Goal: Transaction & Acquisition: Obtain resource

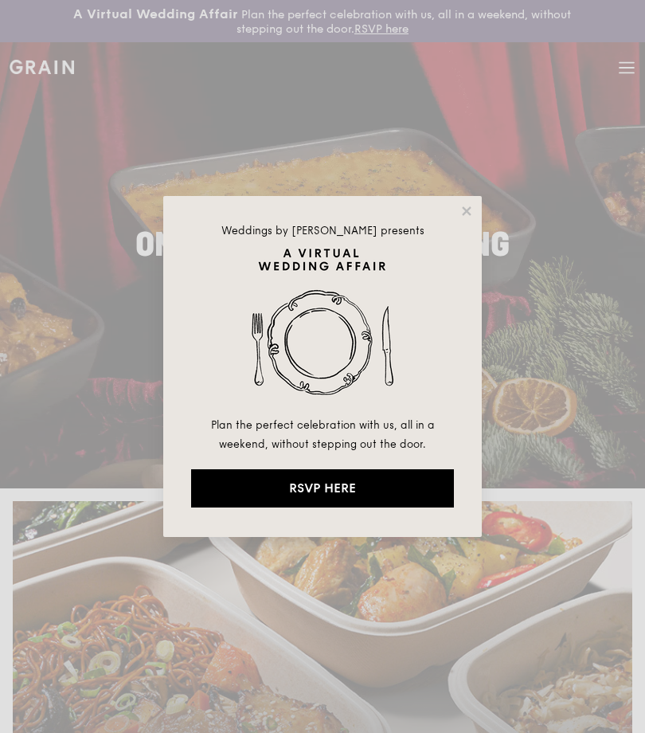
click at [453, 209] on div "Weddings by [PERSON_NAME] presents Plan the perfect celebration with us, all in…" at bounding box center [322, 366] width 319 height 341
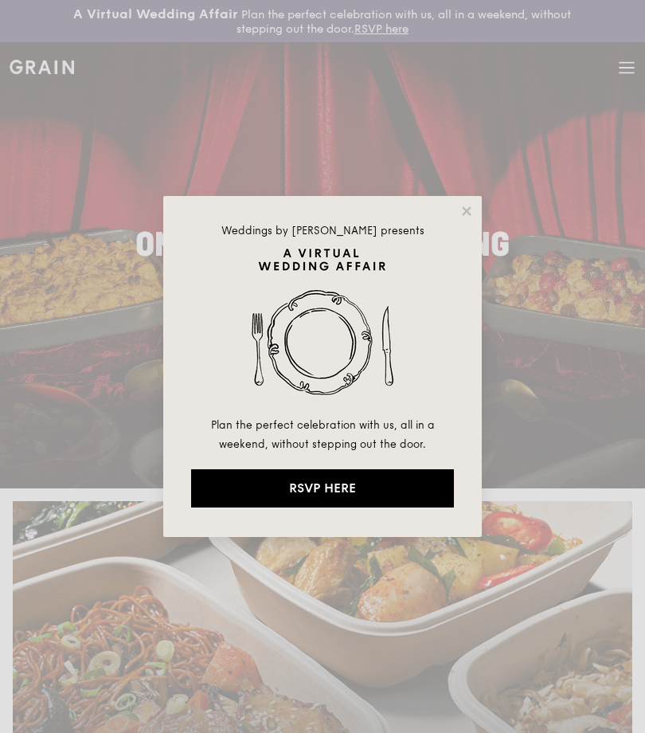
click at [460, 217] on icon at bounding box center [467, 211] width 14 height 14
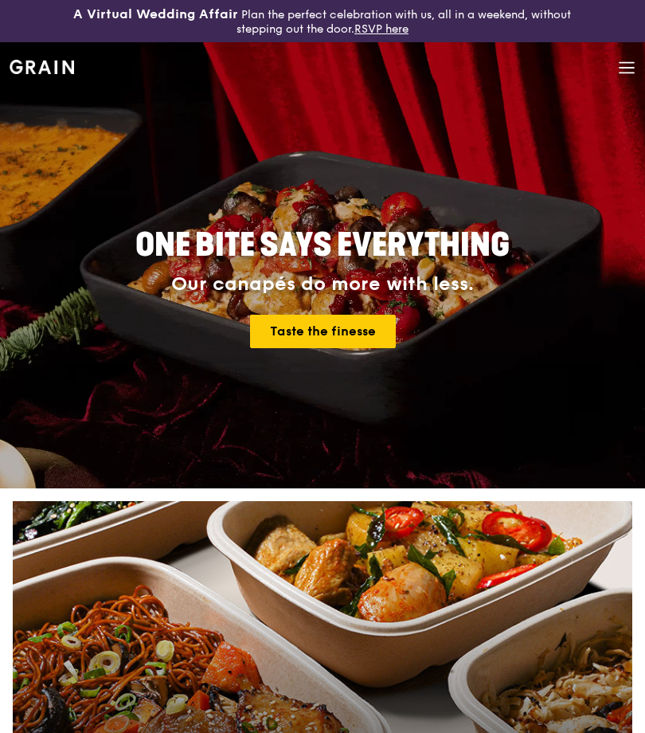
click at [635, 80] on span at bounding box center [627, 69] width 18 height 54
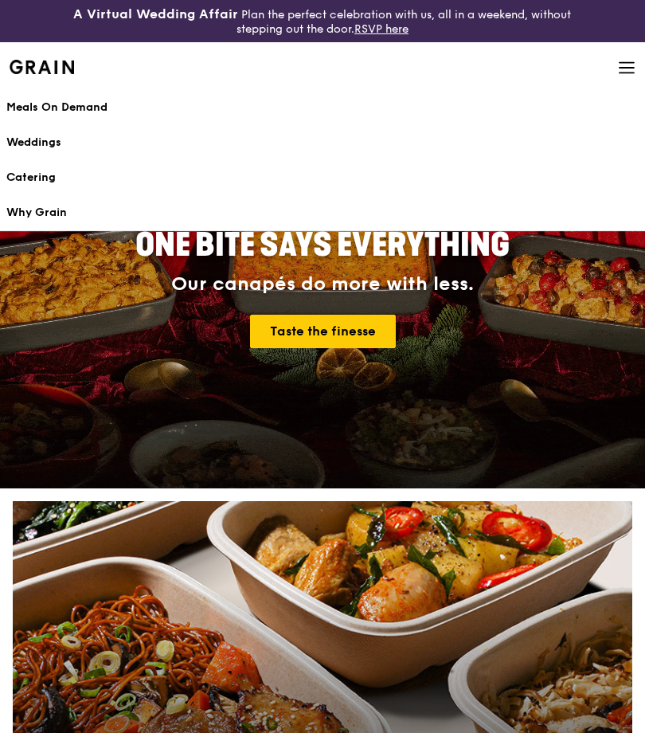
click at [39, 111] on div "Meals On Demand" at bounding box center [322, 108] width 633 height 16
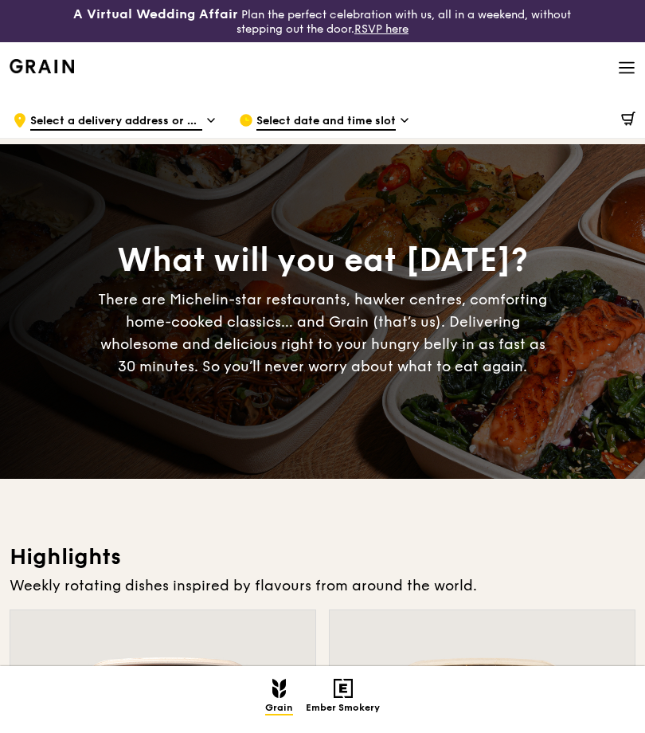
click at [633, 70] on icon at bounding box center [627, 68] width 18 height 18
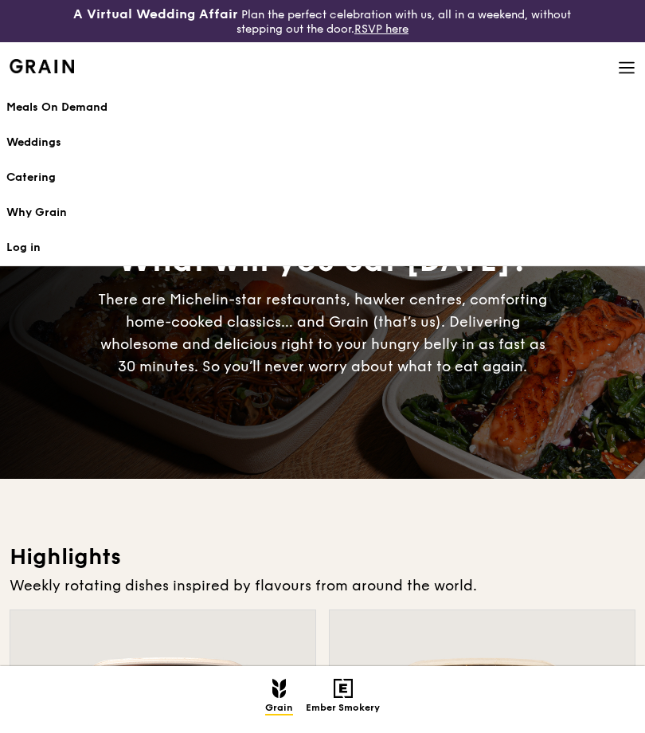
click at [34, 184] on div "Catering" at bounding box center [322, 178] width 633 height 16
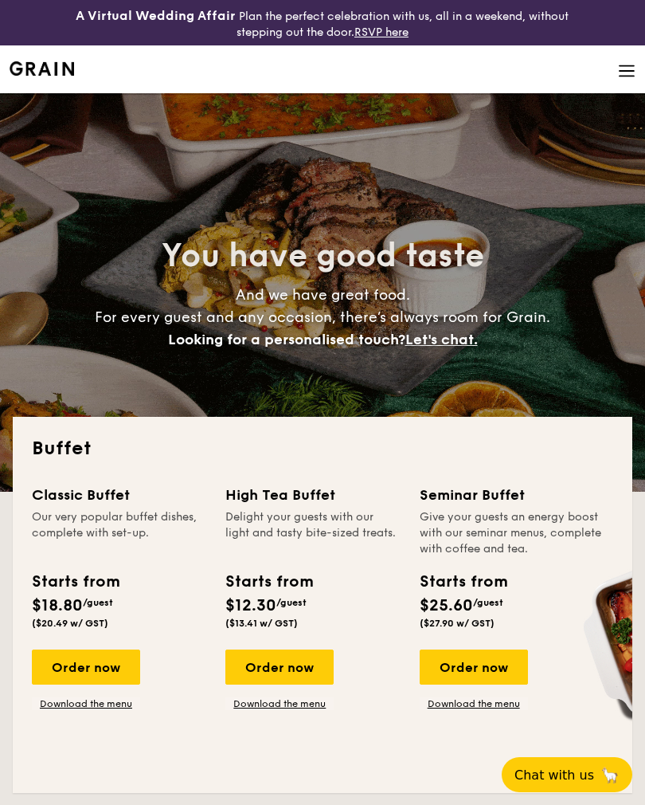
select select
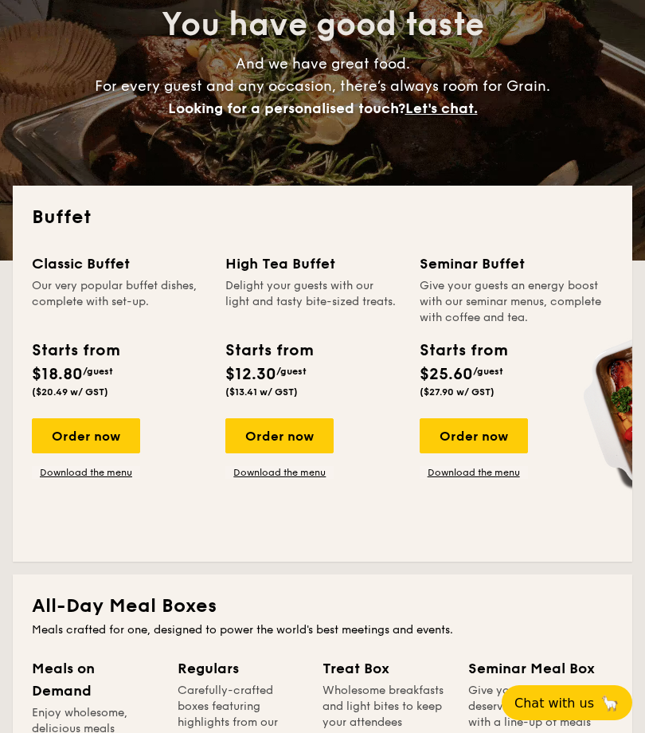
scroll to position [229, 0]
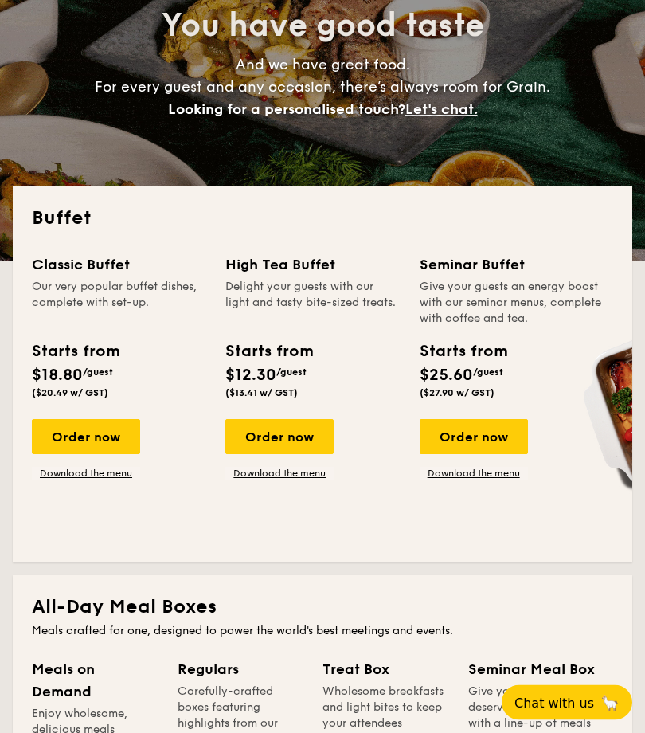
click at [102, 468] on link "Download the menu" at bounding box center [86, 474] width 108 height 13
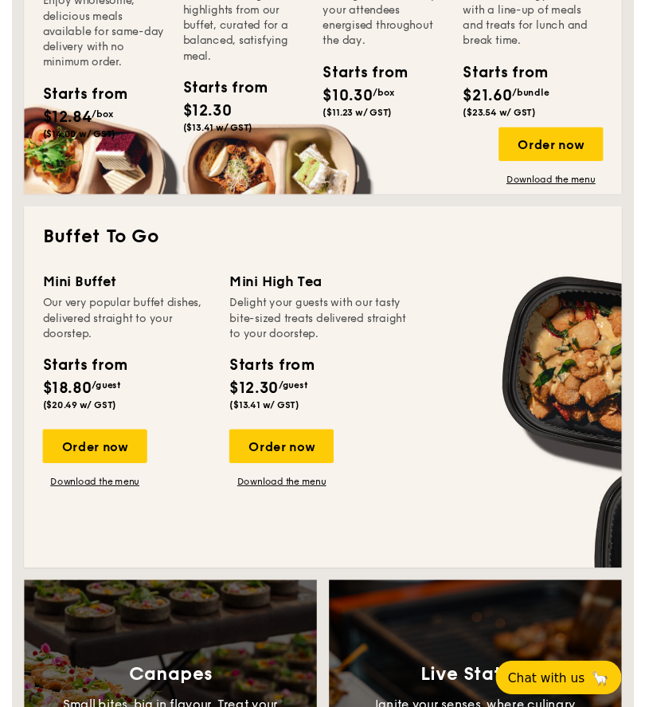
scroll to position [937, 0]
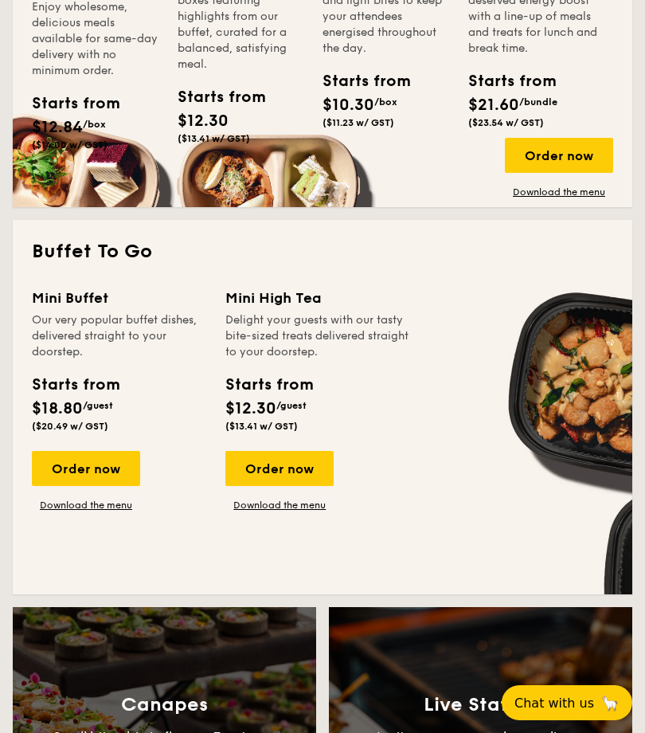
click at [96, 511] on link "Download the menu" at bounding box center [86, 505] width 108 height 13
